Goal: Task Accomplishment & Management: Manage account settings

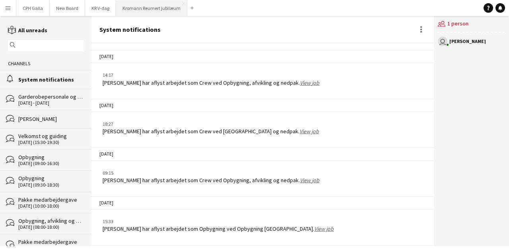
scroll to position [247, 0]
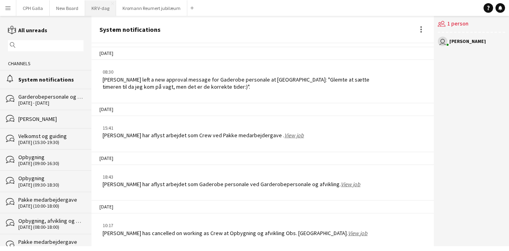
click at [96, 5] on button "KR V-dag Close" at bounding box center [100, 8] width 31 height 16
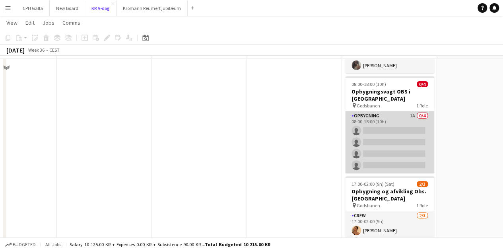
scroll to position [72, 0]
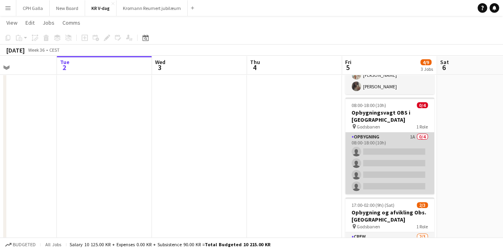
click at [392, 156] on app-card-role "Opbygning 1A 0/4 08:00-18:00 (10h) single-neutral-actions single-neutral-action…" at bounding box center [389, 163] width 89 height 62
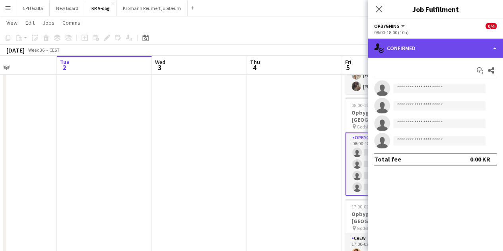
click at [403, 49] on div "single-neutral-actions-check-2 Confirmed" at bounding box center [435, 48] width 135 height 19
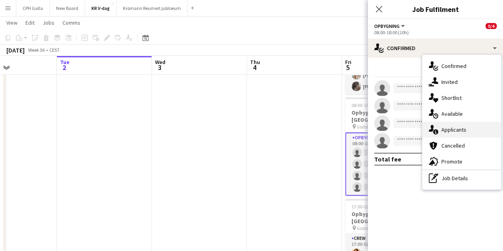
click at [456, 130] on span "Applicants" at bounding box center [453, 129] width 25 height 7
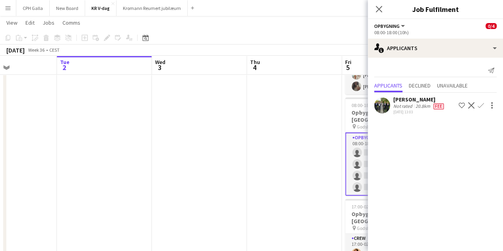
click at [404, 107] on div "Not rated" at bounding box center [403, 106] width 21 height 6
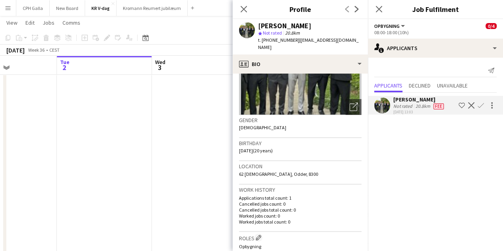
scroll to position [0, 0]
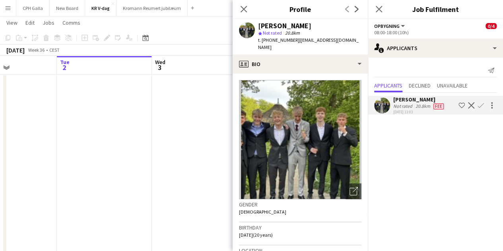
click at [478, 104] on app-icon "Confirm" at bounding box center [480, 105] width 6 height 6
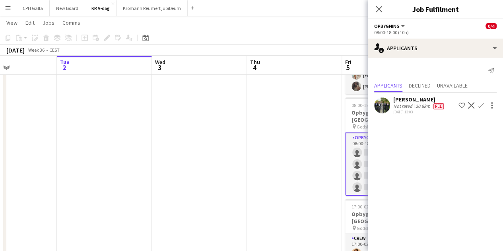
click at [482, 103] on app-icon "Confirm" at bounding box center [480, 105] width 6 height 6
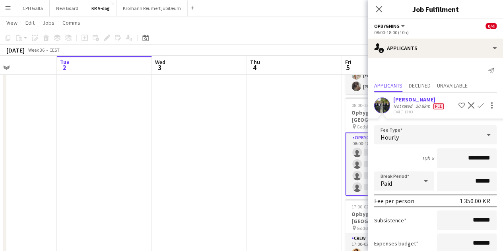
scroll to position [51, 0]
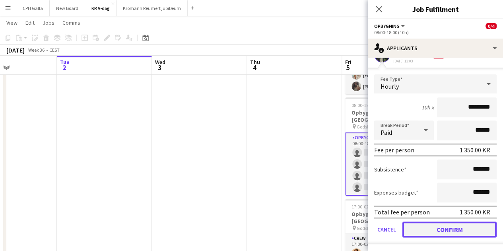
click at [431, 227] on button "Confirm" at bounding box center [449, 229] width 94 height 16
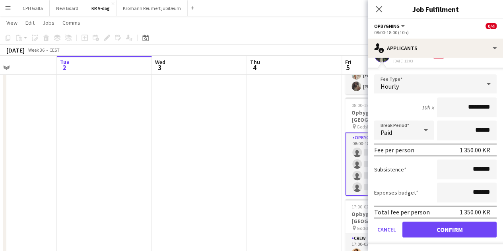
scroll to position [0, 0]
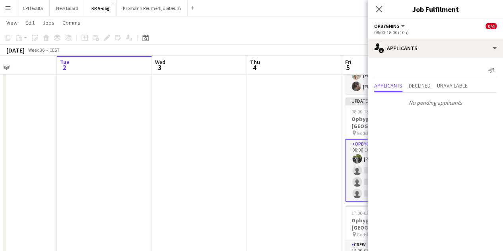
click at [289, 138] on app-date-cell at bounding box center [294, 158] width 95 height 283
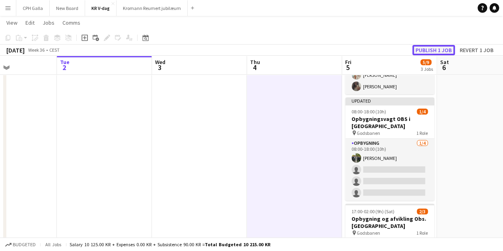
click at [430, 51] on button "Publish 1 job" at bounding box center [433, 50] width 43 height 10
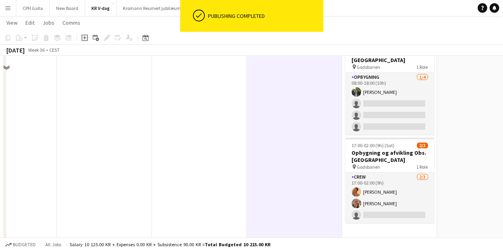
scroll to position [140, 0]
